Goal: Task Accomplishment & Management: Complete application form

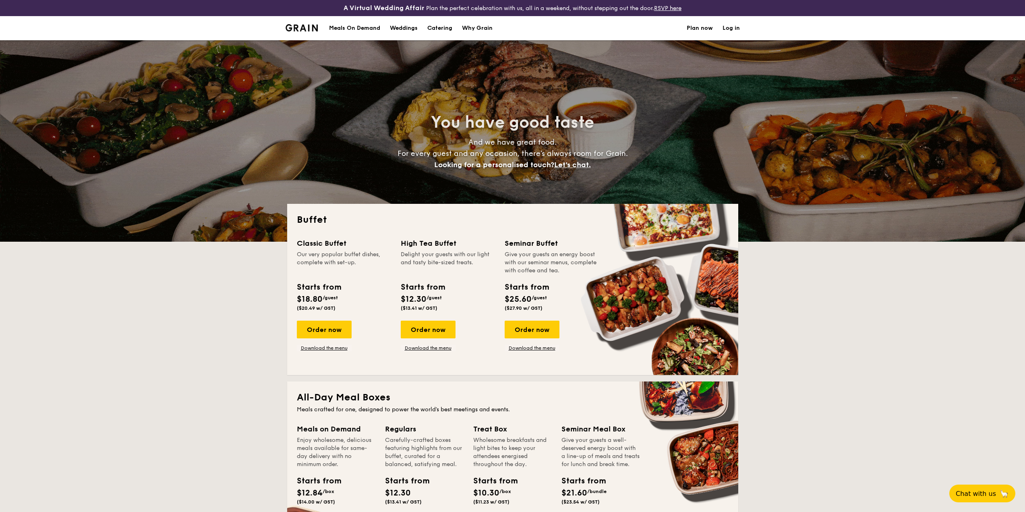
select select
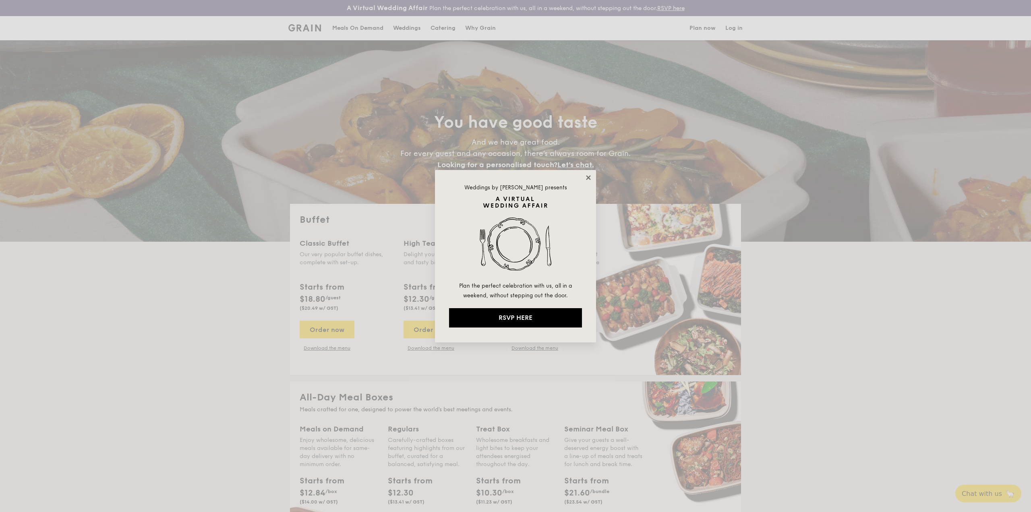
click at [586, 175] on icon at bounding box center [588, 177] width 7 height 7
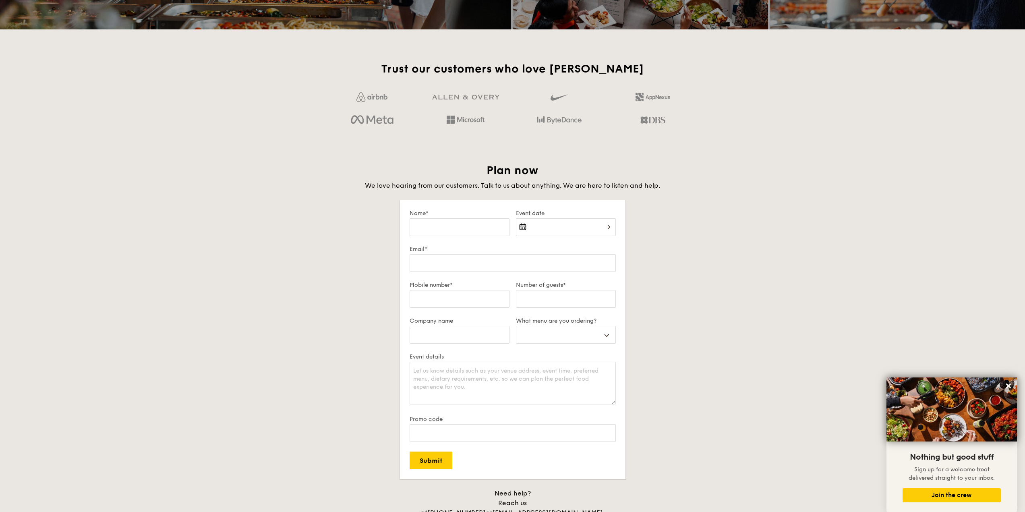
scroll to position [1288, 0]
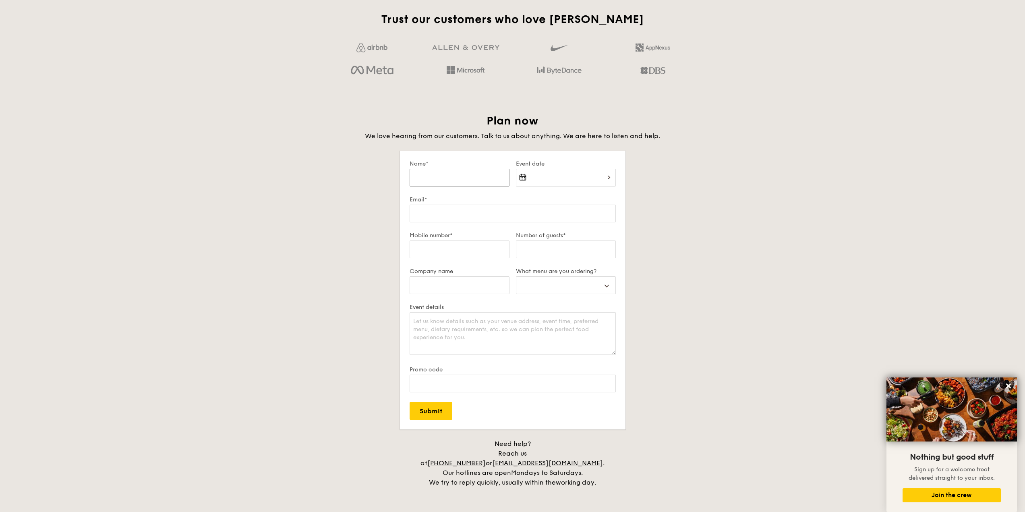
click at [456, 180] on input "Name*" at bounding box center [459, 178] width 100 height 18
type input "P"
select select
type input "Pr"
select select
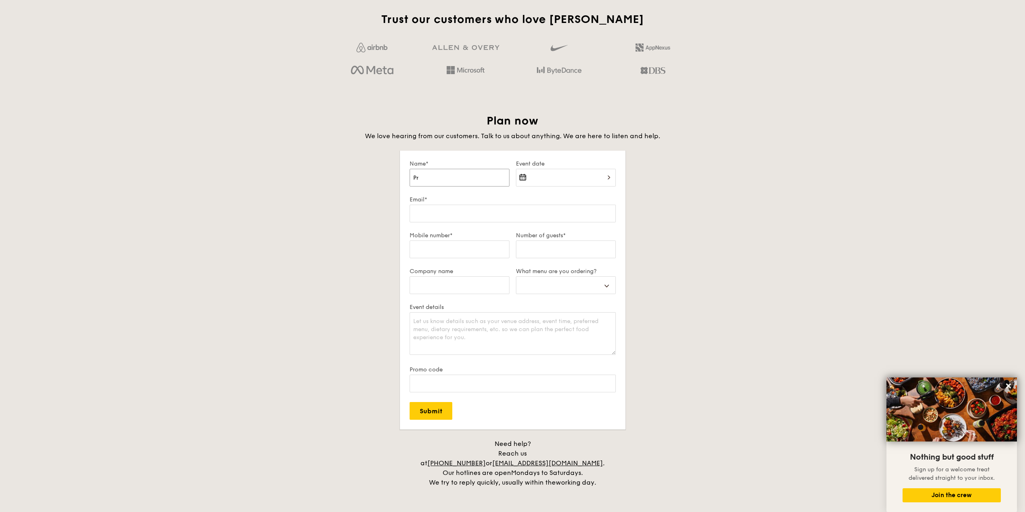
type input "Pra"
select select
type input "[PERSON_NAME]"
select select
type input "Praka"
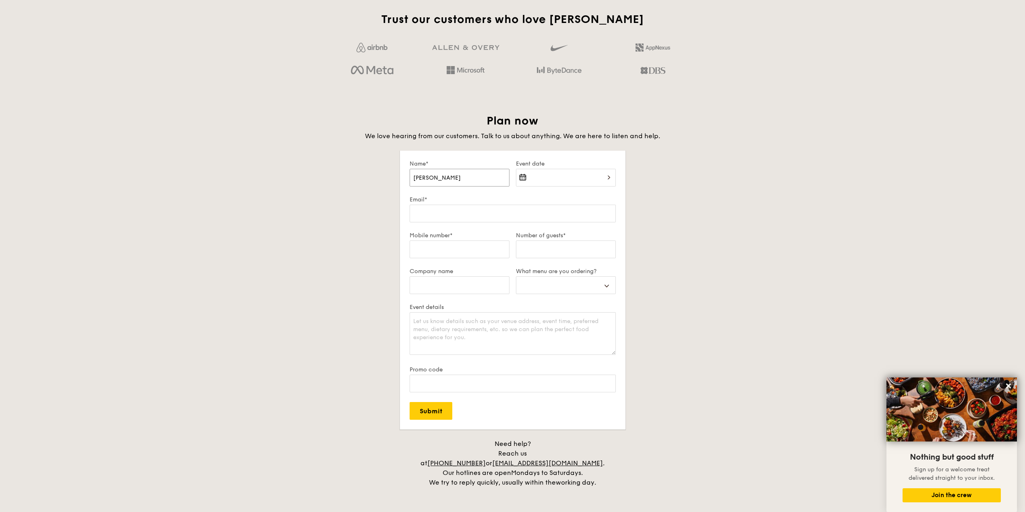
select select
type input "[PERSON_NAME]"
select select
type input "Prakash"
select select
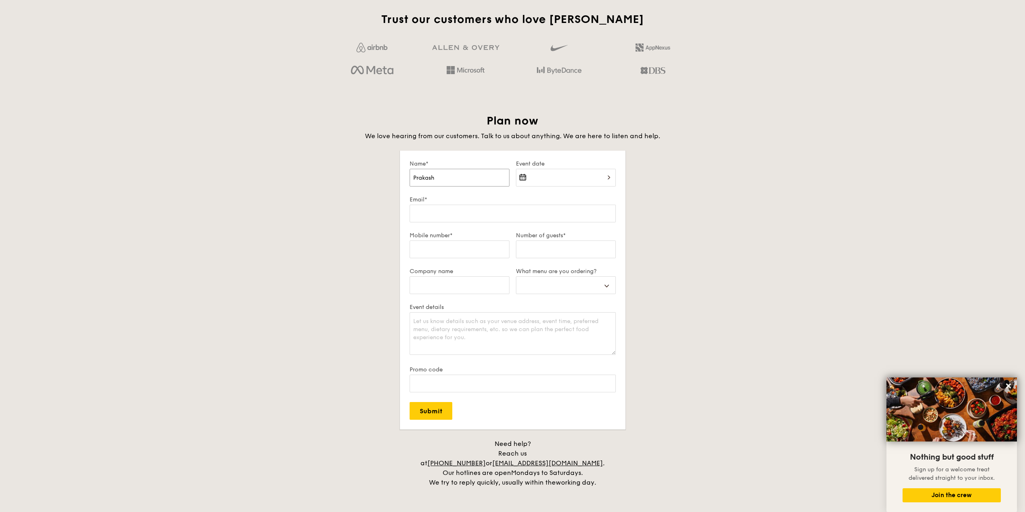
type input "Prakash"
click at [561, 180] on div at bounding box center [566, 182] width 100 height 27
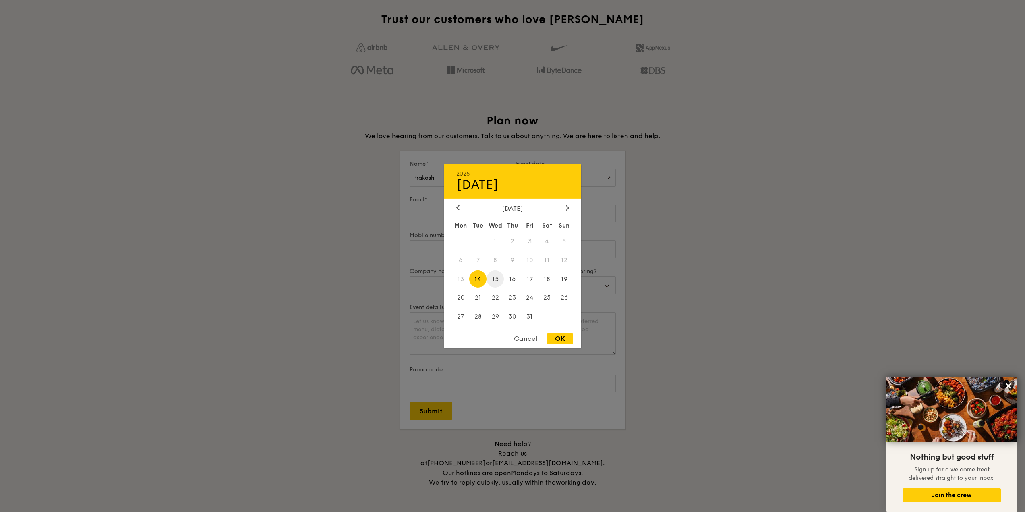
click at [496, 279] on span "15" at bounding box center [494, 278] width 17 height 17
click at [561, 338] on div "OK" at bounding box center [560, 338] width 26 height 11
type input "[DATE]"
select select
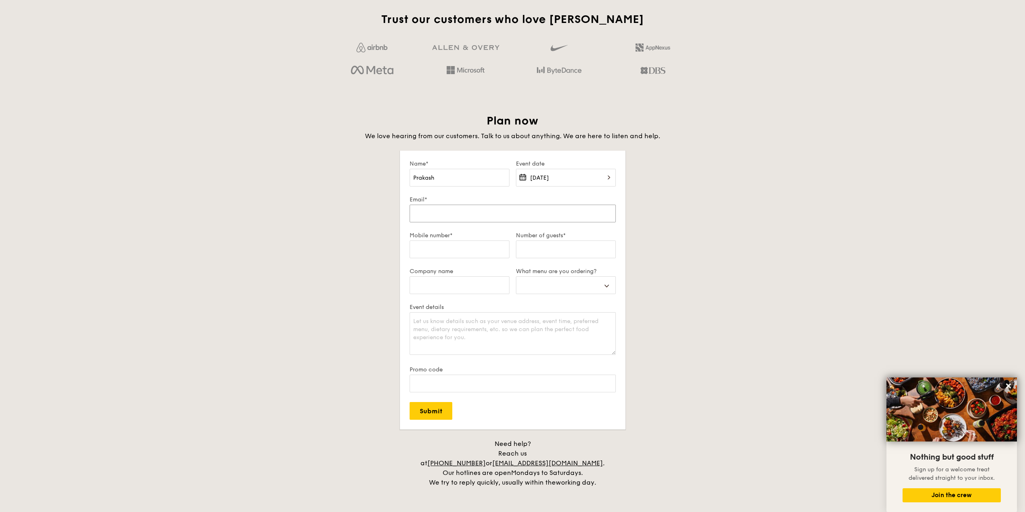
click at [424, 214] on input "Email*" at bounding box center [512, 214] width 206 height 18
type input "p"
select select
type input "pr"
select select
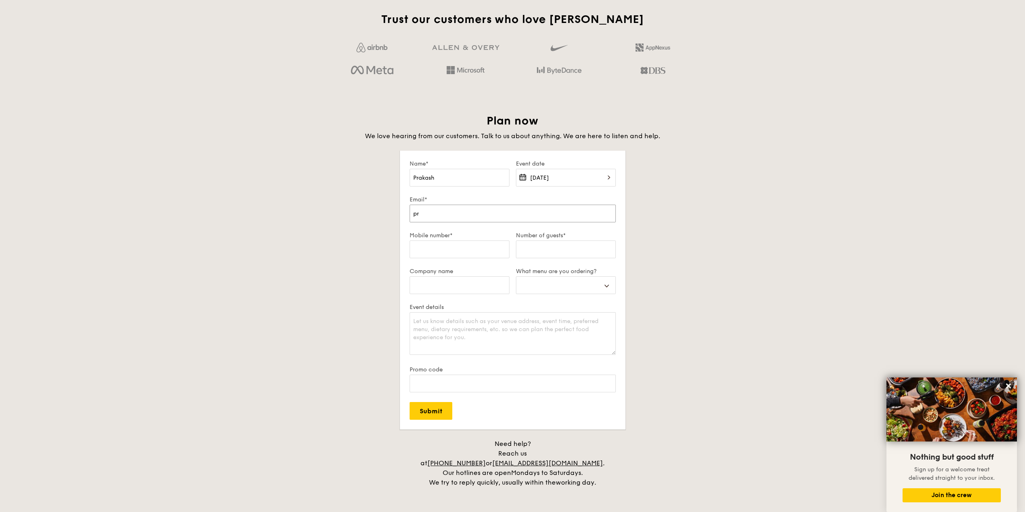
type input "pra"
select select
type input "[PERSON_NAME]"
select select
type input "praka"
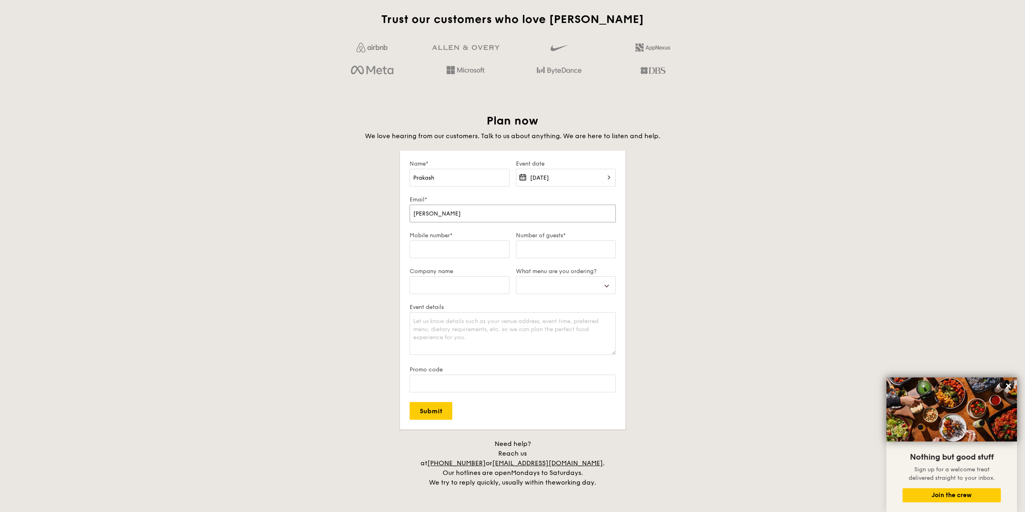
select select
type input "[PERSON_NAME]"
select select
type input "prakash"
select select
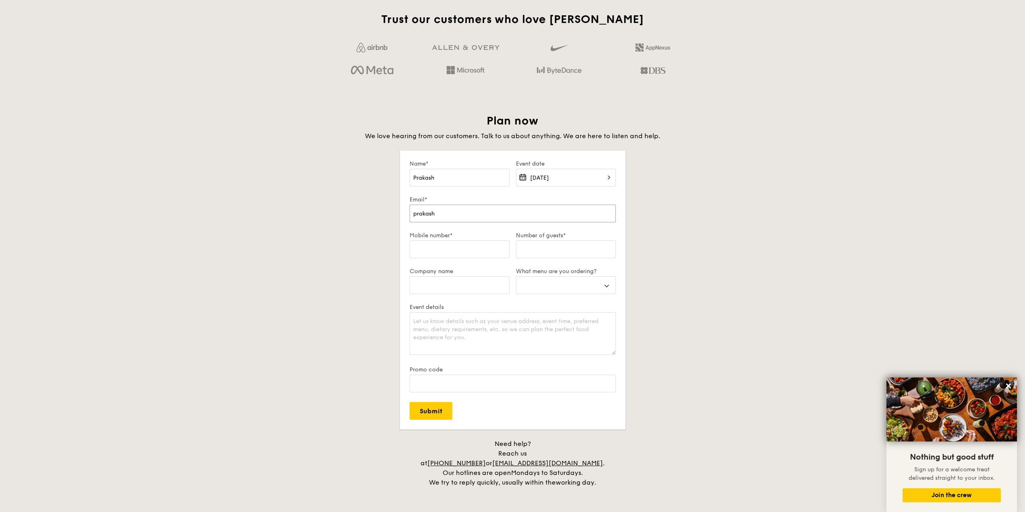
type input "prakashr"
select select
type input "prakashra"
select select
type input "prakashrau"
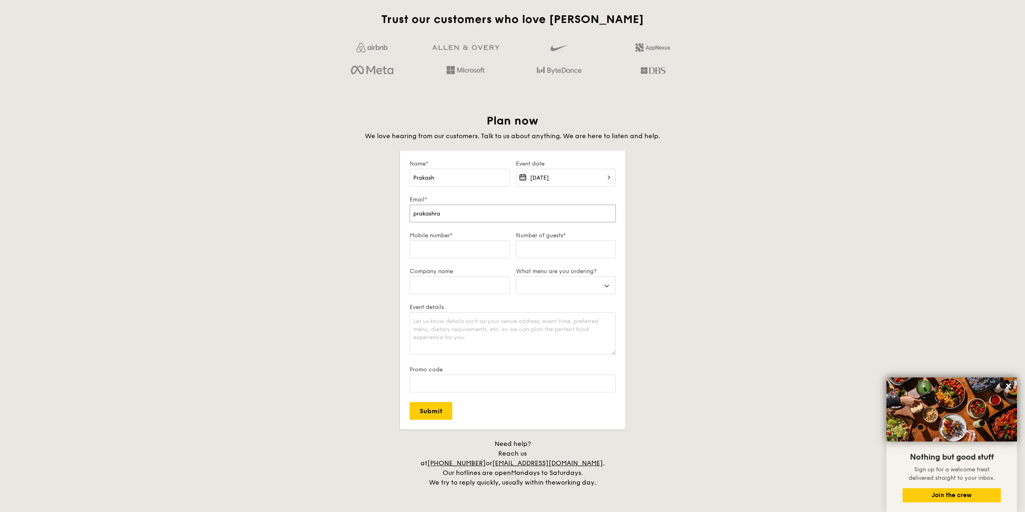
select select
type input "prakashrau@"
select select
type input "prakashrau@m"
select select
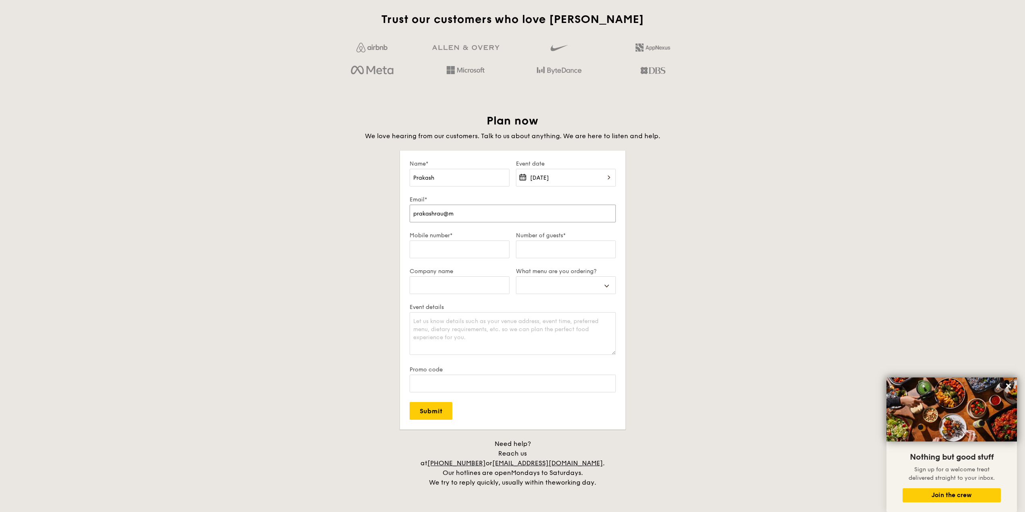
type input "prakashrau@mi"
select select
type input "prakashrau@mic"
select select
type input "prakashrau@micr"
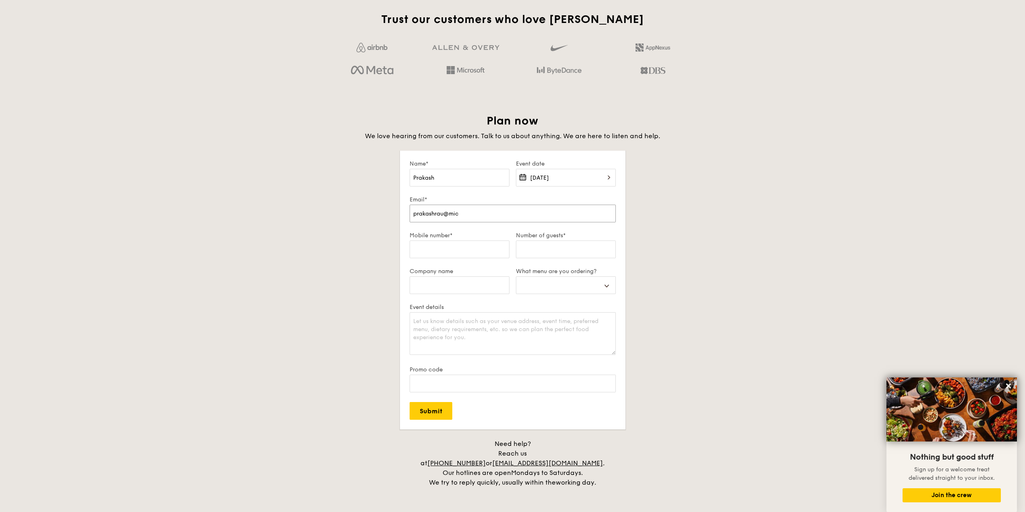
select select
type input "prakashrau@micro"
select select
type input "prakashrau@micron"
select select
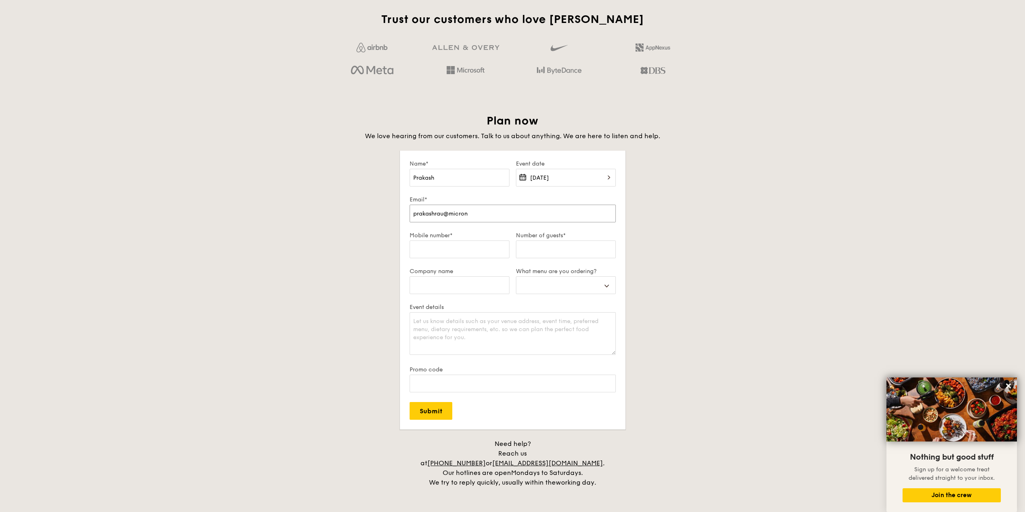
type input "prakashrau@micron."
select select
type input "prakashrau@micron.c"
select select
type input "[EMAIL_ADDRESS][DOMAIN_NAME]"
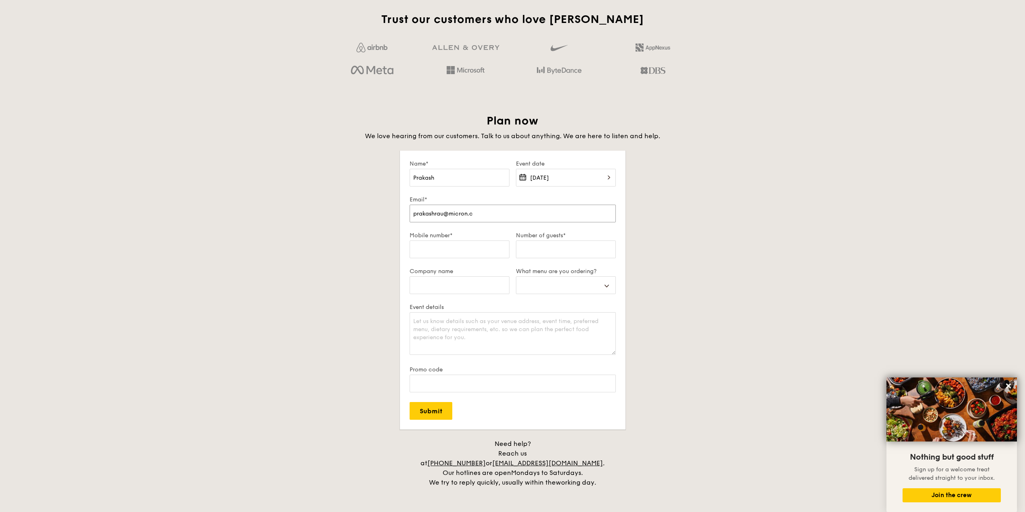
select select
type input "[EMAIL_ADDRESS][DOMAIN_NAME]"
select select
type input "[EMAIL_ADDRESS][DOMAIN_NAME]"
click at [424, 246] on input "Mobile number*" at bounding box center [459, 249] width 100 height 18
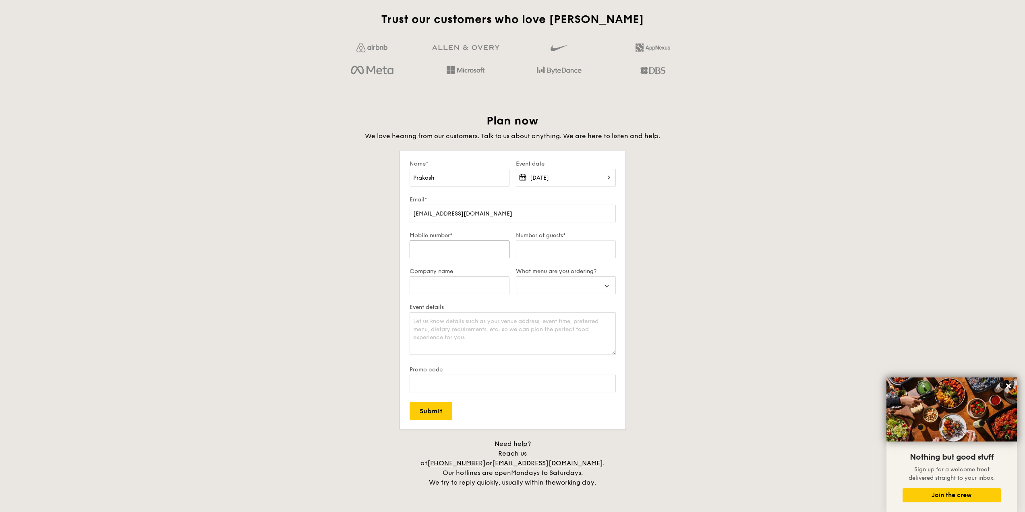
type input "8"
select select
type input "81"
select select
type input "814"
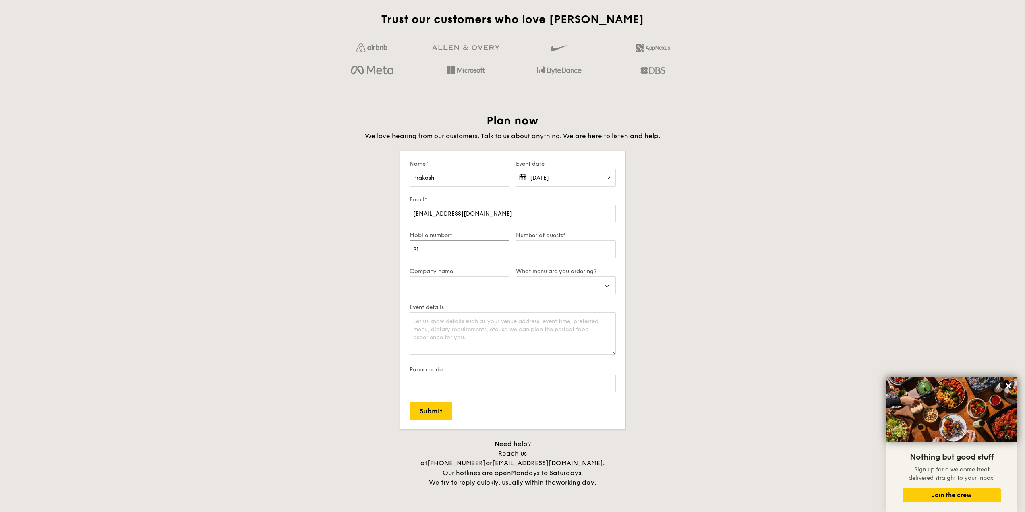
select select
type input "8145"
select select
type input "81459"
select select
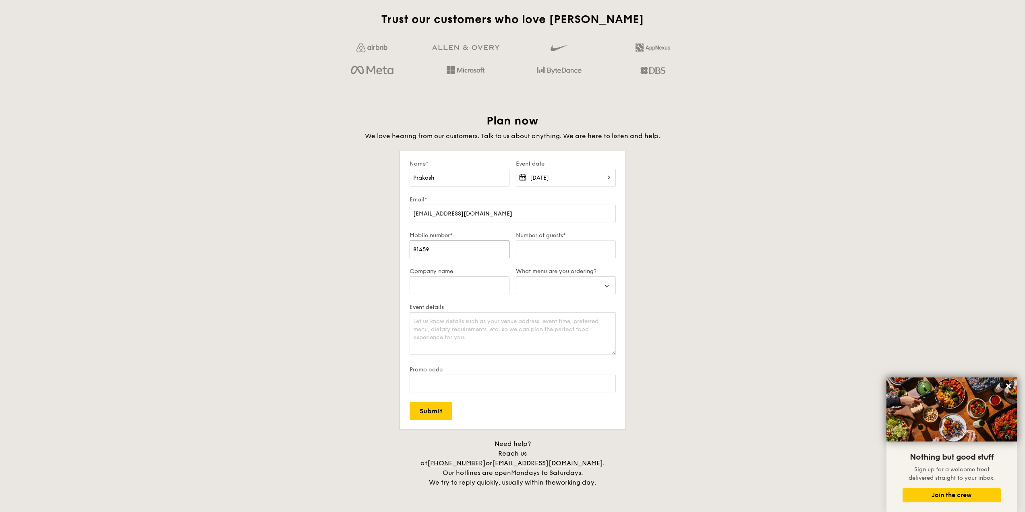
type input "814599"
select select
type input "8145995"
select select
type input "81459954"
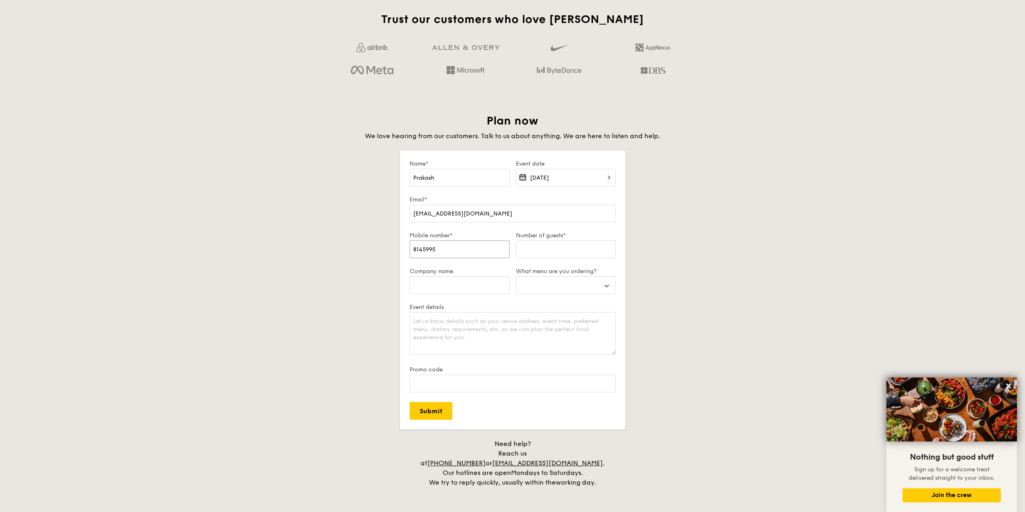
select select
type input "81459954"
click at [555, 246] on input "Number of guests*" at bounding box center [566, 249] width 100 height 18
type input "2"
select select
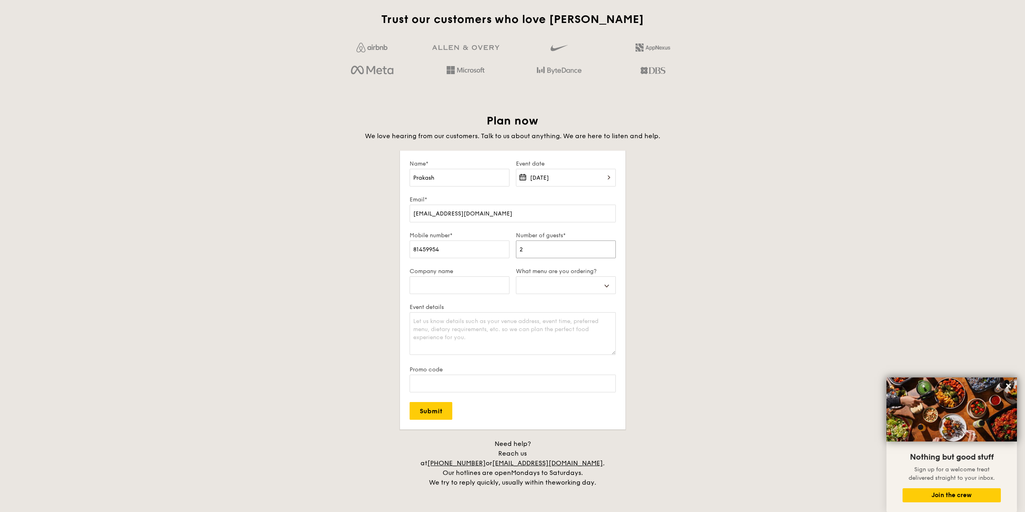
type input "20"
select select
type input "20"
click at [454, 282] on input "Company name" at bounding box center [459, 285] width 100 height 18
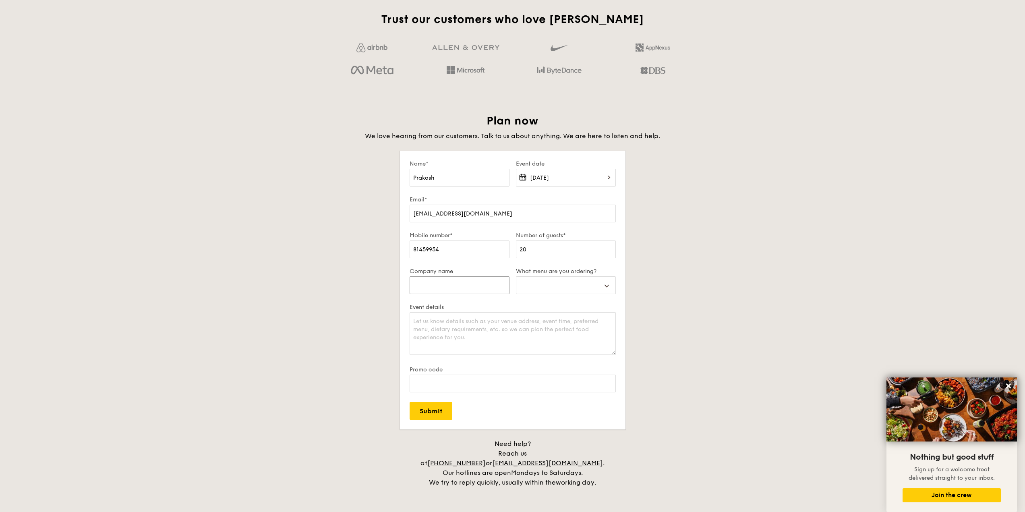
type input "M"
select select
type input "Mi"
select select
type input "Mic"
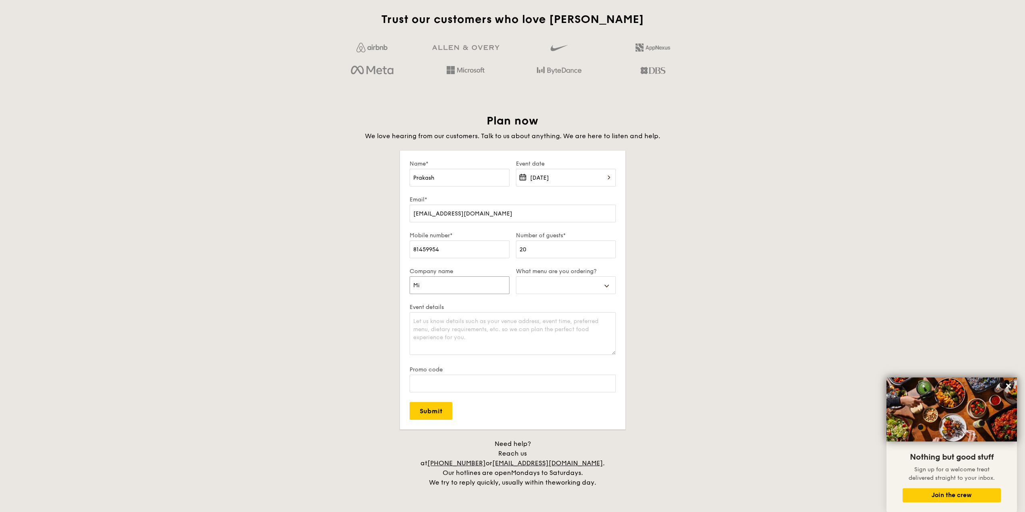
select select
type input "Micr"
select select
type input "Micro"
select select
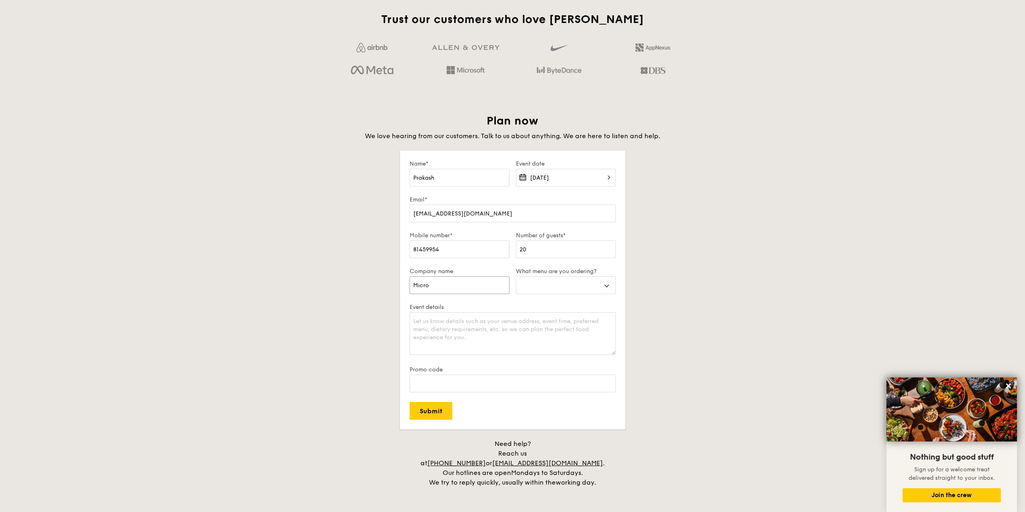
type input "Micron"
select select
type input "Micron"
select select
type input "Micron S"
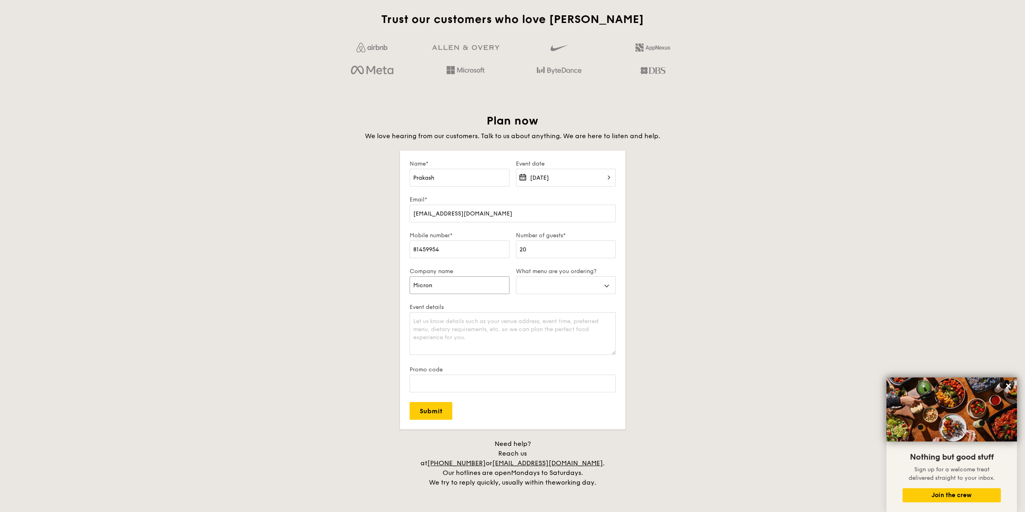
select select
type input "Micron Se"
select select
type input "Micron Sem"
select select
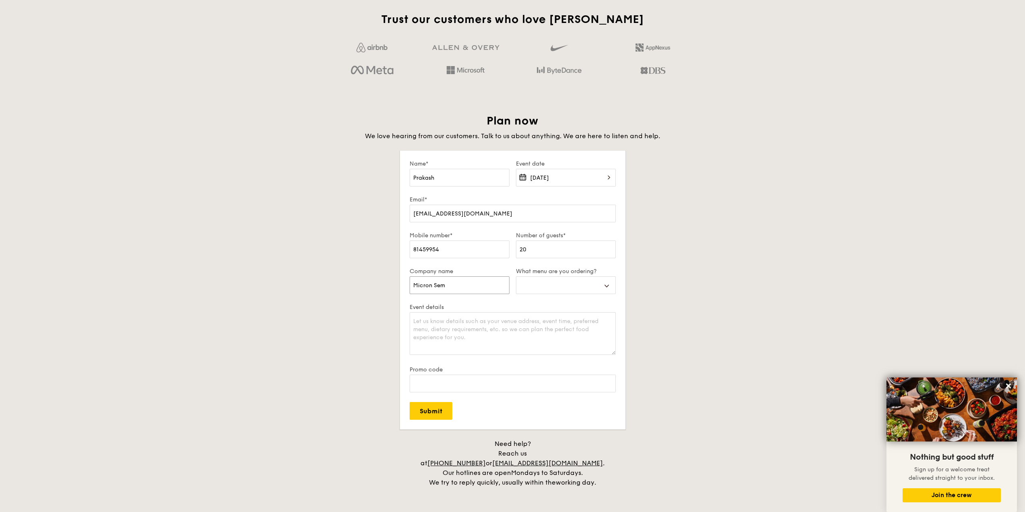
type input "Micron Semi"
select select
type input "Micron Sem"
select select
type input "Micron Se"
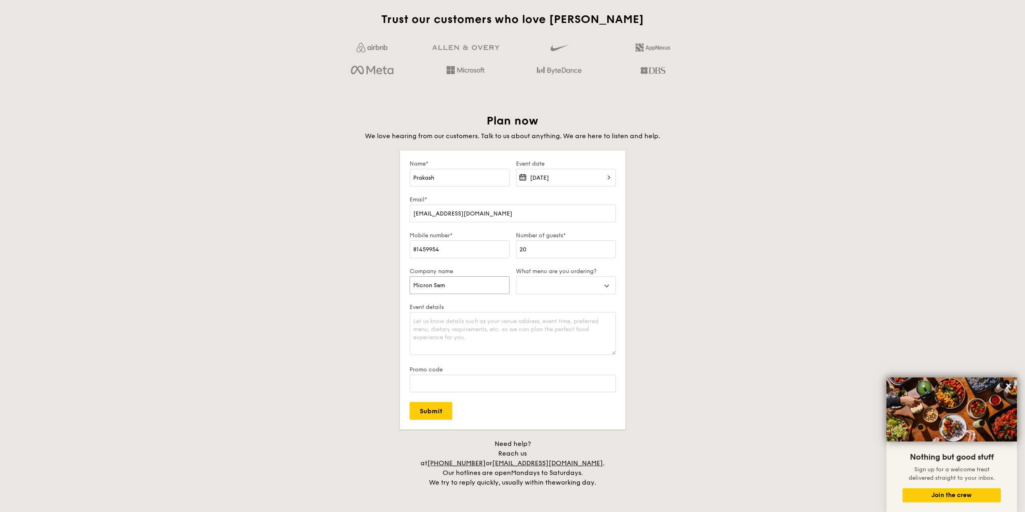
select select
type input "Micron S"
select select
type input "Micron"
select select
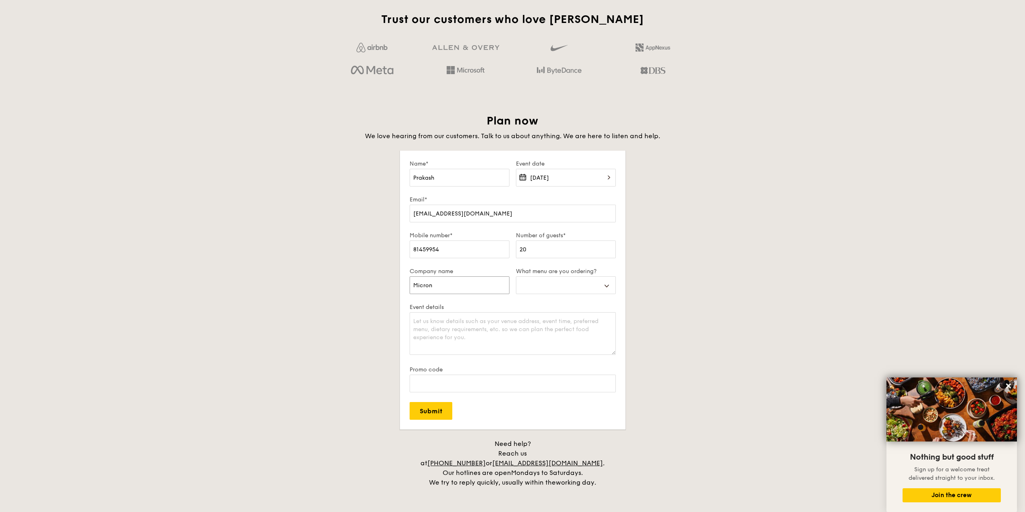
type input "Micron"
click at [547, 290] on select "Buffet Mini Buffet High Tea Canapés Meal Boxes Wedding" at bounding box center [566, 285] width 100 height 18
select select "buffet"
click at [516, 276] on select "Buffet Mini Buffet High Tea Canapés Meal Boxes Wedding" at bounding box center [566, 285] width 100 height 18
click at [542, 323] on textarea "Event details" at bounding box center [512, 333] width 206 height 43
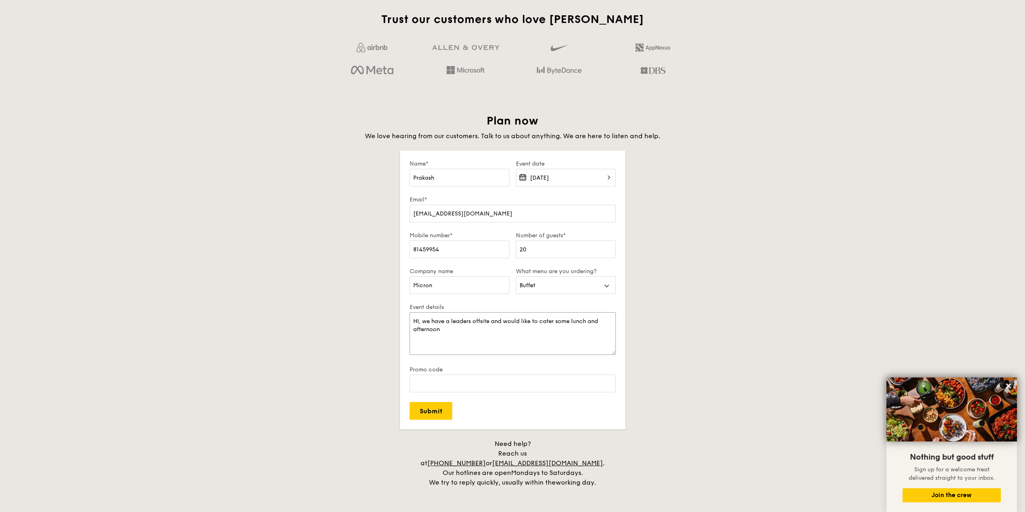
click at [473, 319] on textarea "HI, we have a leaders offsite and would like to cater some lunch and afternoon" at bounding box center [512, 333] width 206 height 43
click at [582, 329] on textarea "HI, we have a leaders half day offsite and would like to cater some lunch and a…" at bounding box center [512, 333] width 206 height 43
type textarea "HI, we have a leaders half day offsite and would like to cater some lunch and a…"
click at [429, 413] on input "Submit" at bounding box center [430, 411] width 43 height 18
select select
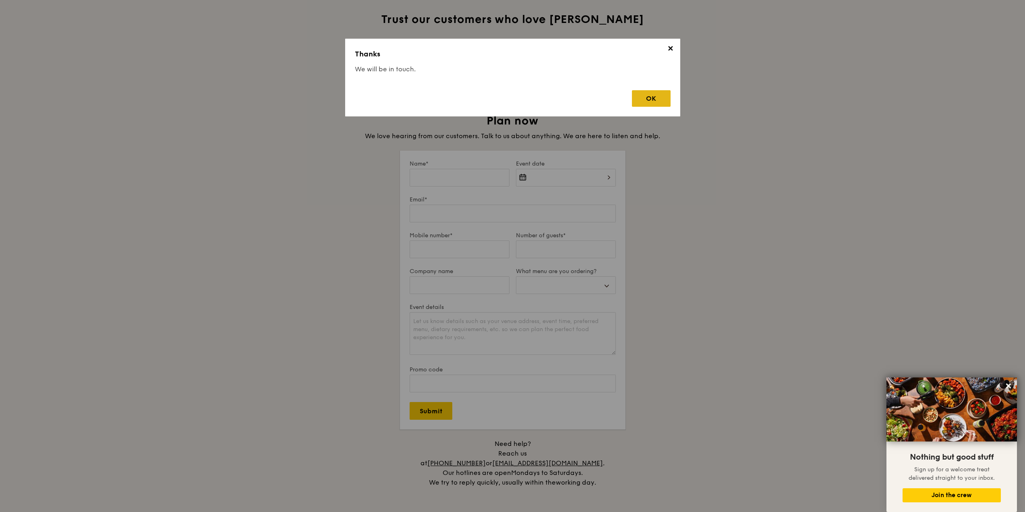
click at [655, 95] on div "OK" at bounding box center [651, 98] width 39 height 17
